Goal: Task Accomplishment & Management: Complete application form

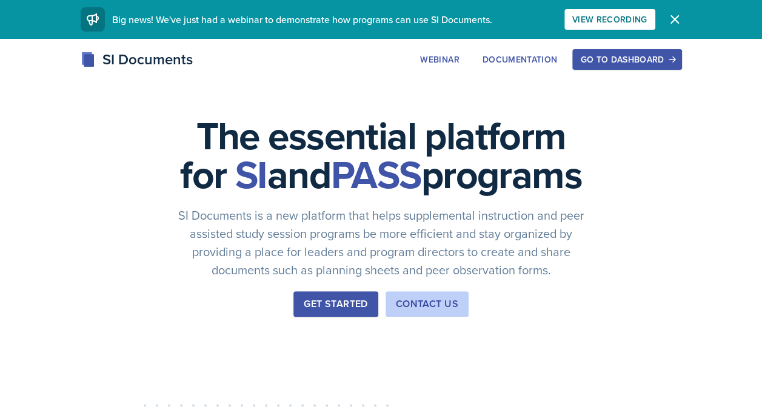
click at [627, 59] on div "Go to Dashboard" at bounding box center [626, 60] width 93 height 10
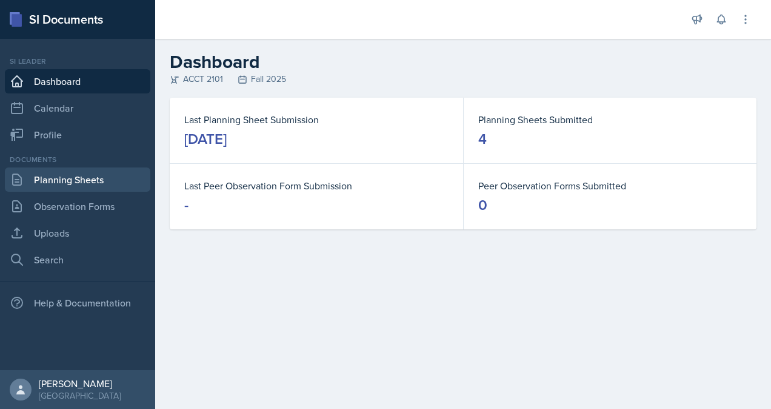
click at [79, 189] on link "Planning Sheets" at bounding box center [78, 179] width 146 height 24
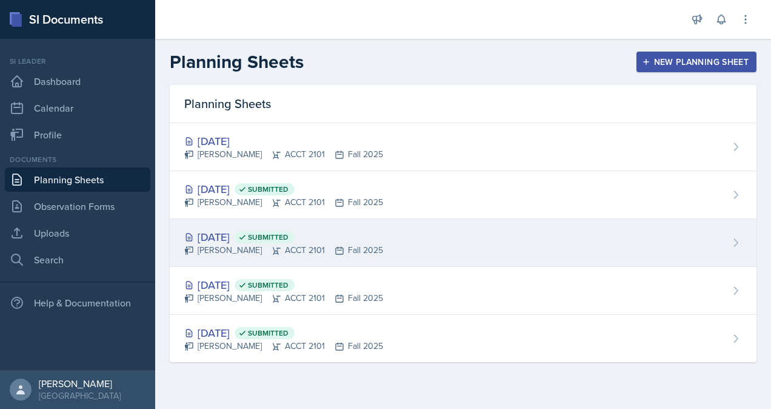
click at [272, 246] on icon at bounding box center [277, 251] width 10 height 10
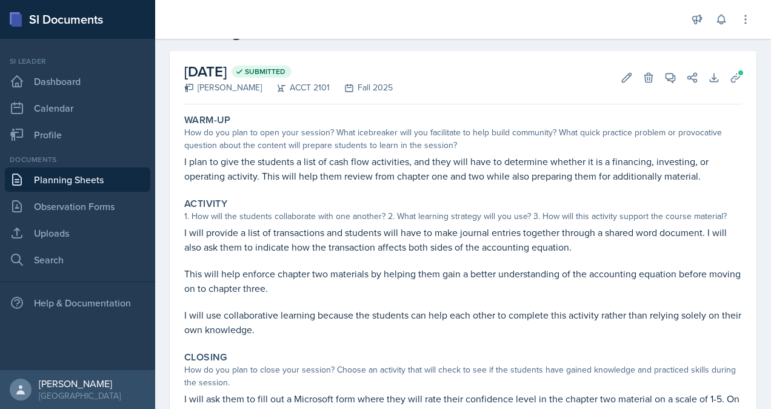
scroll to position [47, 0]
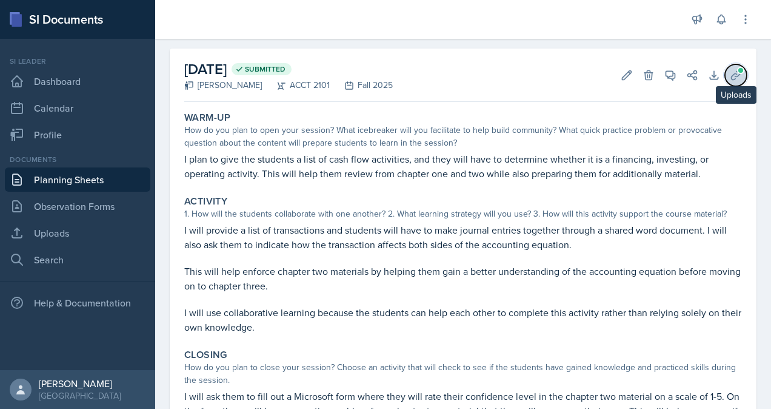
click at [730, 75] on icon at bounding box center [736, 75] width 12 height 12
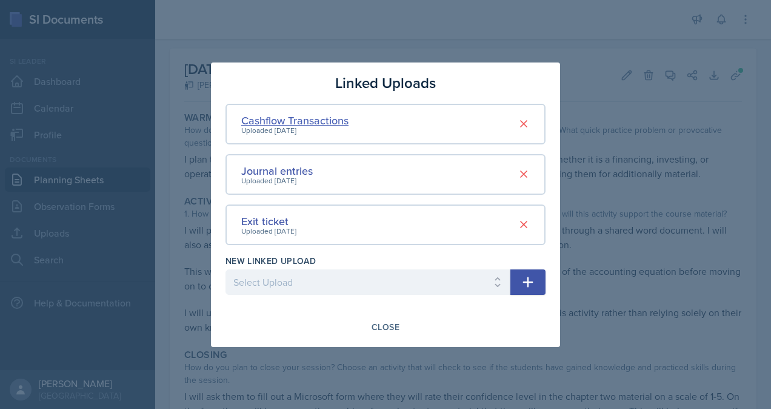
click at [287, 124] on div "Cashflow Transactions" at bounding box center [294, 120] width 107 height 16
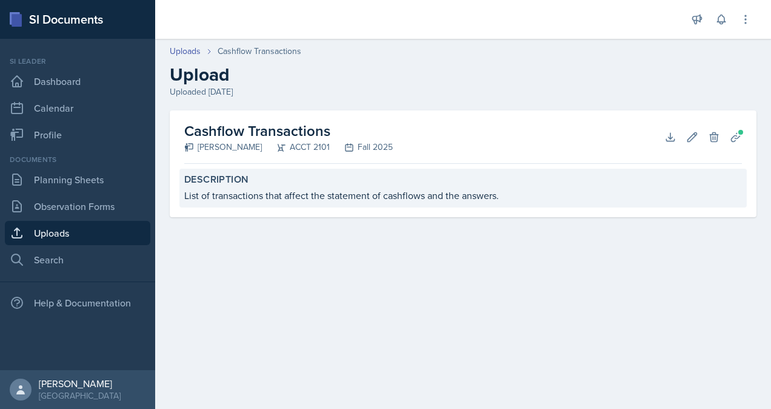
click at [238, 186] on div "Description List of transactions that affect the statement of cashflows and the…" at bounding box center [463, 188] width 568 height 39
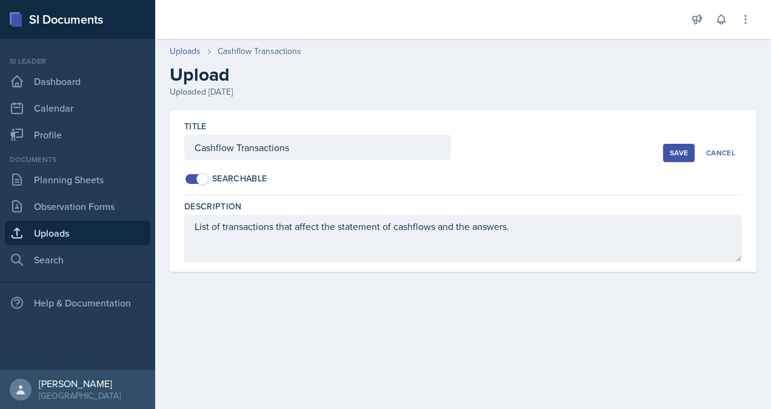
click at [679, 153] on div "Save" at bounding box center [679, 153] width 18 height 10
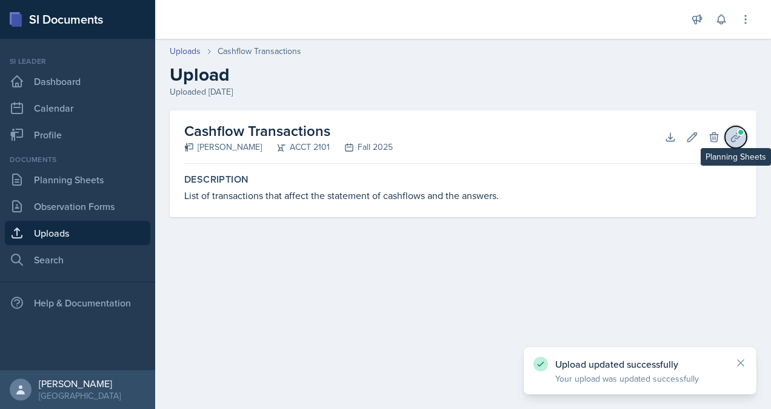
click at [735, 135] on icon at bounding box center [736, 137] width 12 height 12
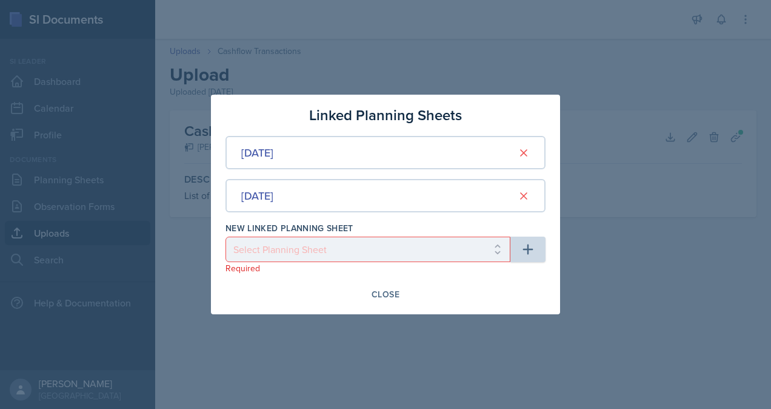
click at [634, 290] on div at bounding box center [385, 204] width 771 height 409
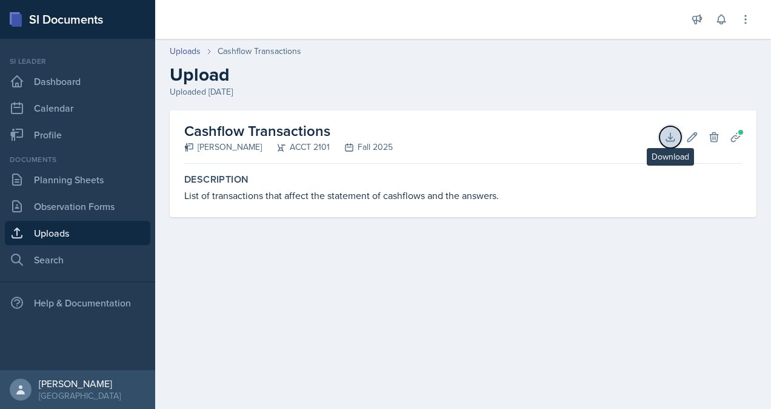
click at [668, 134] on icon at bounding box center [671, 137] width 12 height 12
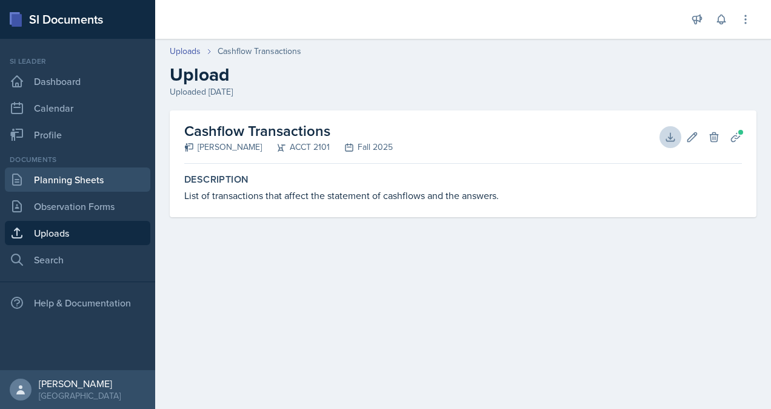
click at [61, 179] on link "Planning Sheets" at bounding box center [78, 179] width 146 height 24
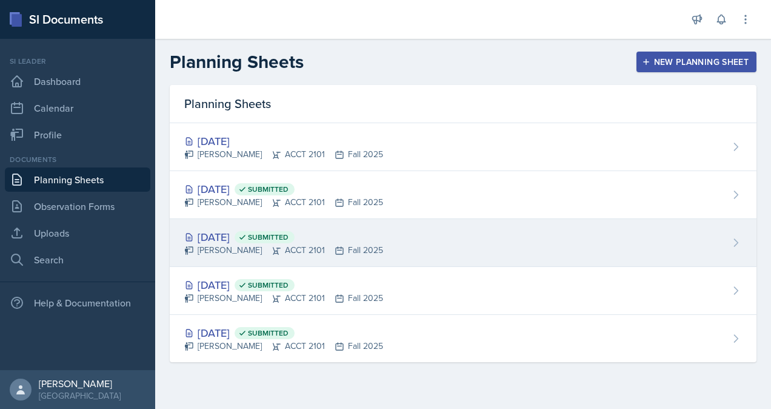
click at [243, 240] on div "Sep 2nd, 2025 Submitted" at bounding box center [283, 237] width 199 height 16
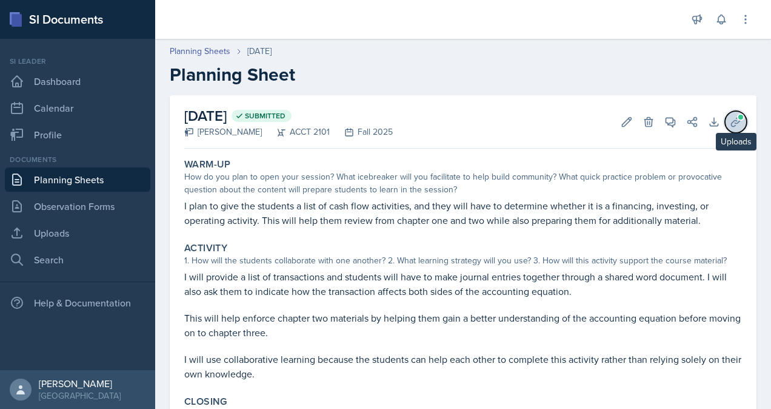
click at [730, 116] on icon at bounding box center [736, 122] width 12 height 12
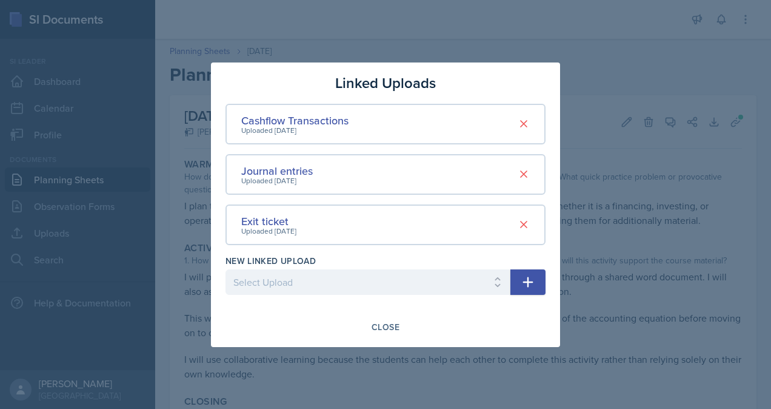
click at [677, 256] on div at bounding box center [385, 204] width 771 height 409
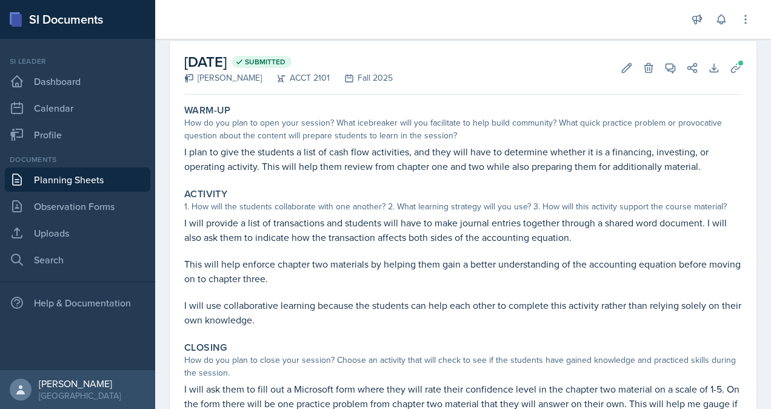
scroll to position [53, 0]
click at [730, 65] on icon at bounding box center [736, 68] width 12 height 12
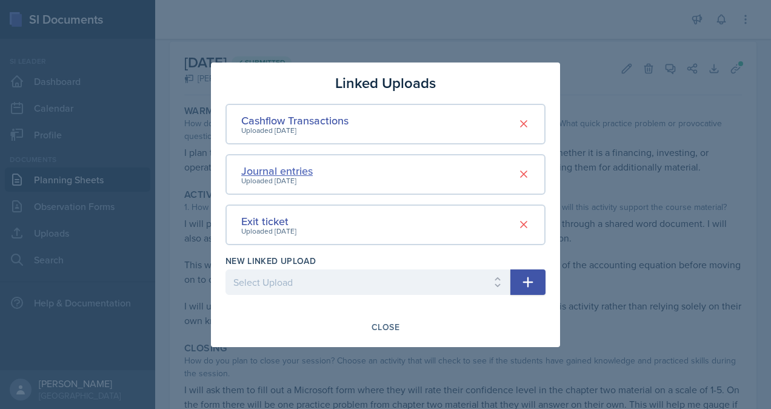
click at [276, 172] on div "Journal entries" at bounding box center [277, 171] width 72 height 16
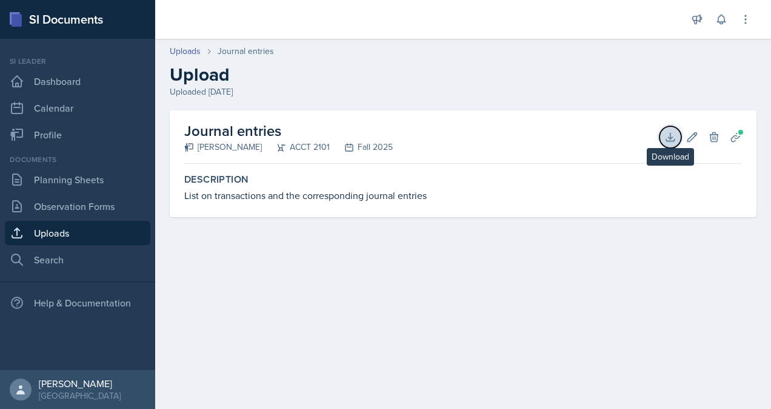
click at [665, 136] on icon at bounding box center [671, 137] width 12 height 12
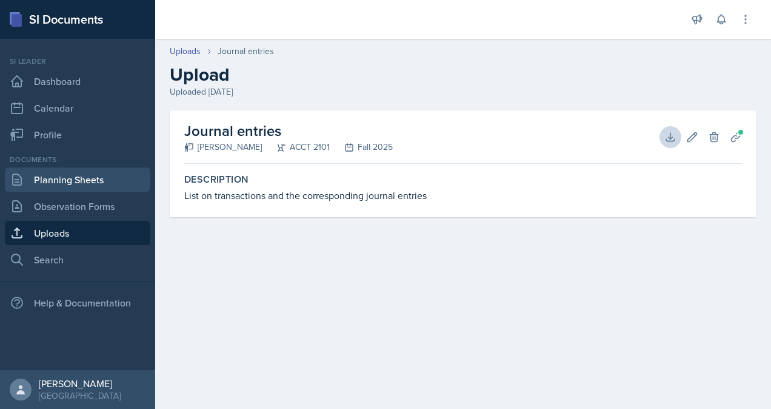
click at [70, 185] on link "Planning Sheets" at bounding box center [78, 179] width 146 height 24
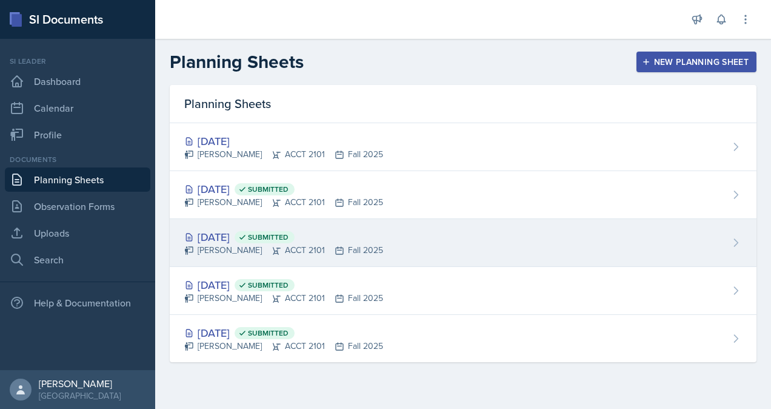
click at [335, 261] on div "Sep 2nd, 2025 Submitted Victoria Sorrell ACCT 2101 Fall 2025" at bounding box center [463, 243] width 587 height 48
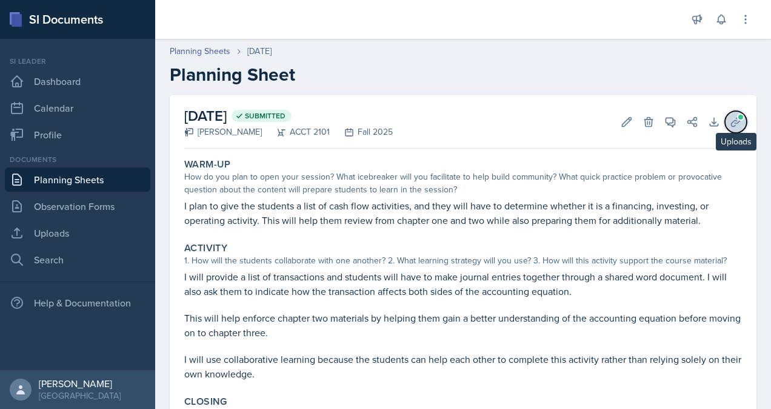
click at [730, 121] on icon at bounding box center [736, 122] width 12 height 12
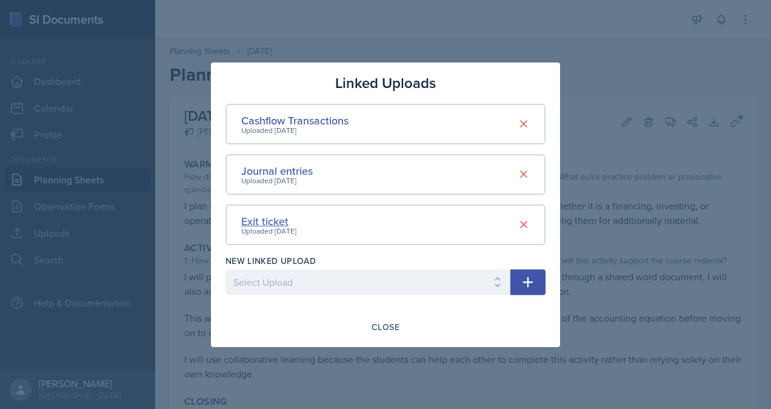
click at [258, 223] on div "Exit ticket" at bounding box center [268, 221] width 55 height 16
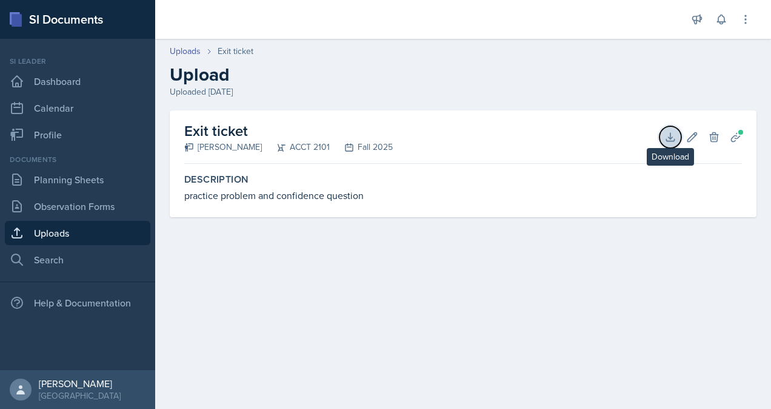
click at [665, 134] on icon at bounding box center [671, 137] width 12 height 12
